Goal: Transaction & Acquisition: Purchase product/service

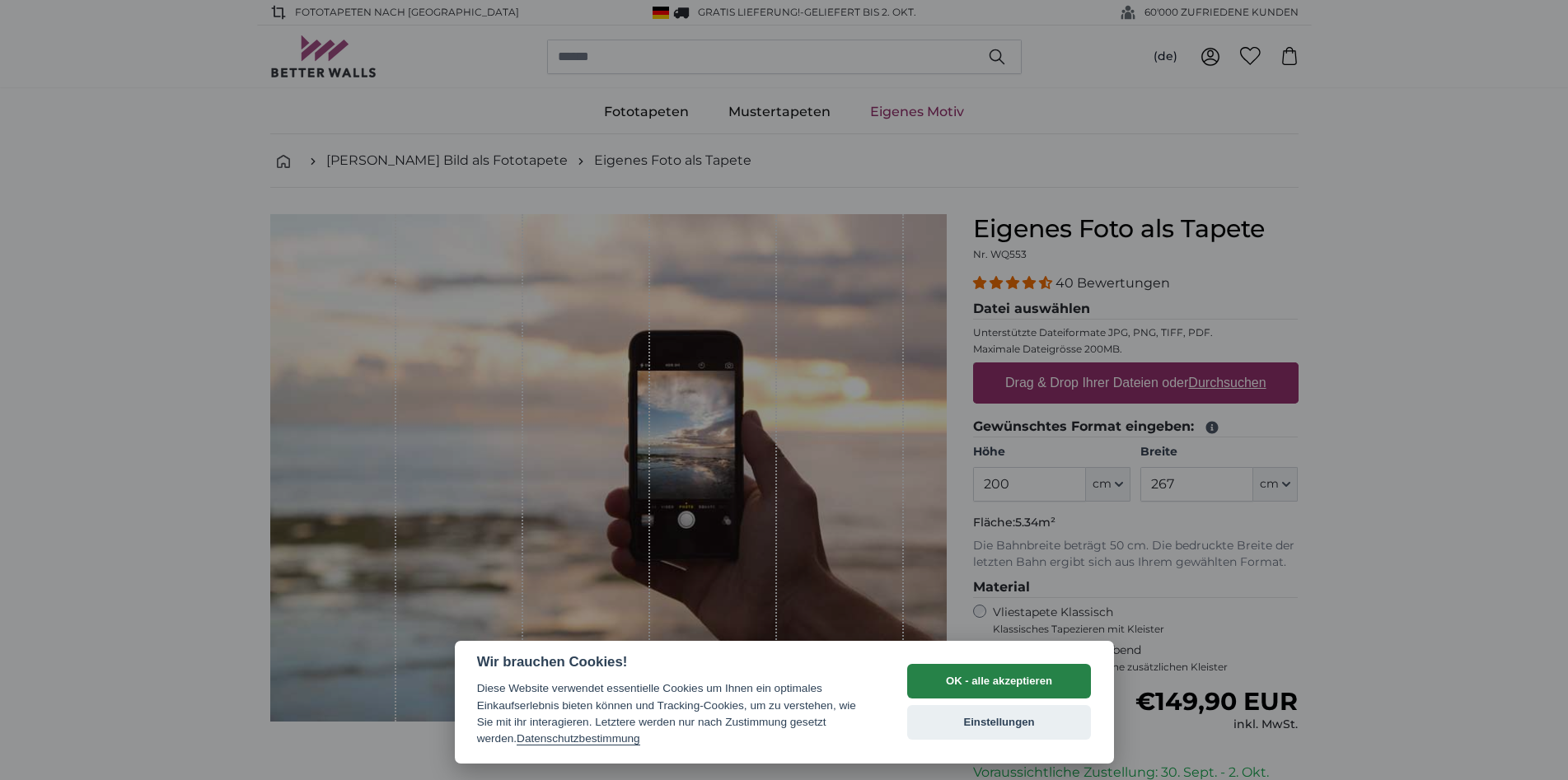
click at [983, 672] on button "OK - alle akzeptieren" at bounding box center [999, 682] width 185 height 35
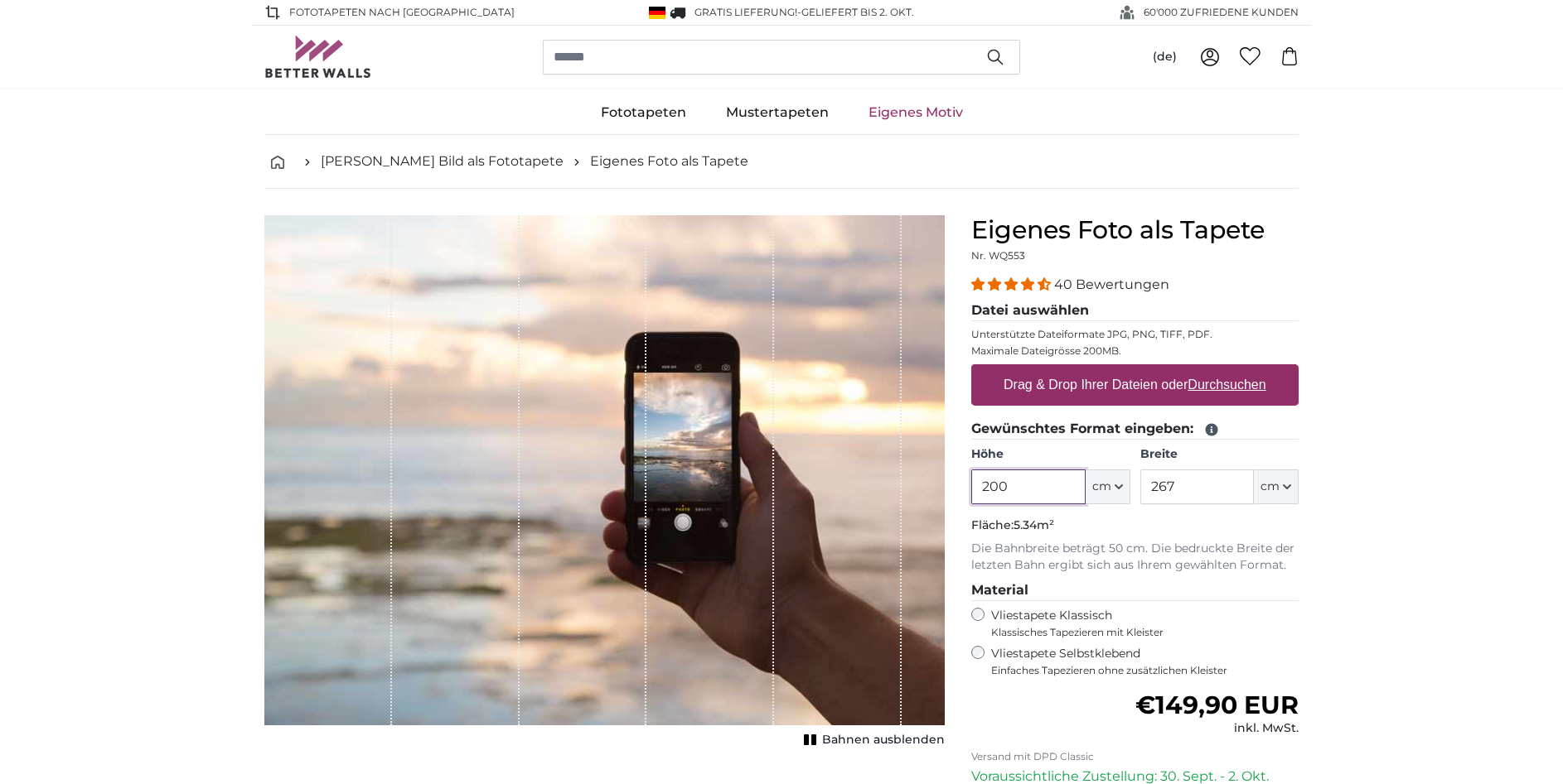
click at [1024, 489] on input "200" at bounding box center [1028, 487] width 114 height 35
type input "250"
type input "280"
click at [1095, 382] on label "Drag & Drop Ihrer Dateien oder Durchsuchen" at bounding box center [1135, 385] width 276 height 33
click at [1095, 369] on input "Drag & Drop Ihrer Dateien oder Durchsuchen" at bounding box center [1135, 367] width 327 height 5
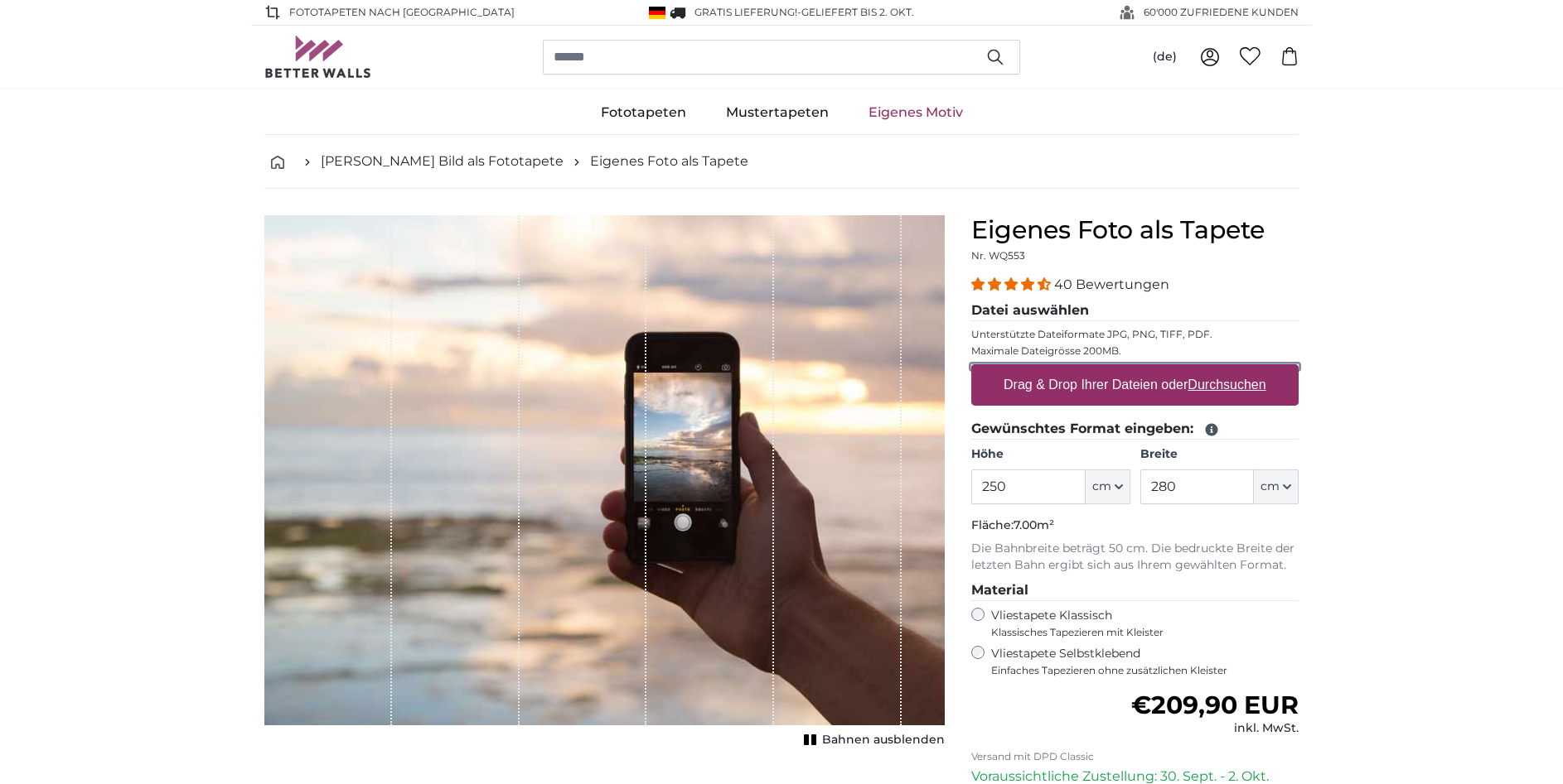
type input "**********"
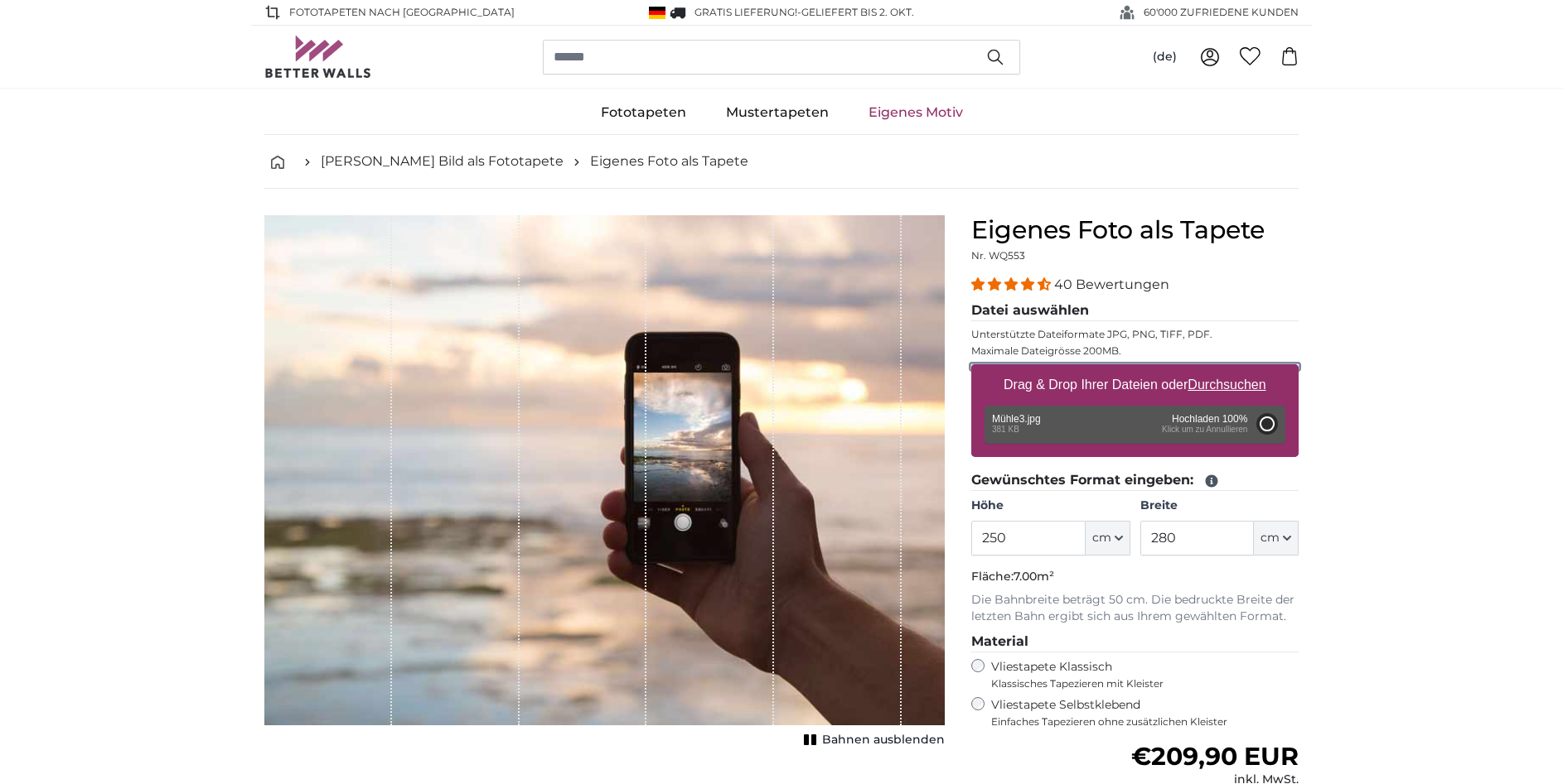
type input "106.2"
type input "86"
